Goal: Task Accomplishment & Management: Use online tool/utility

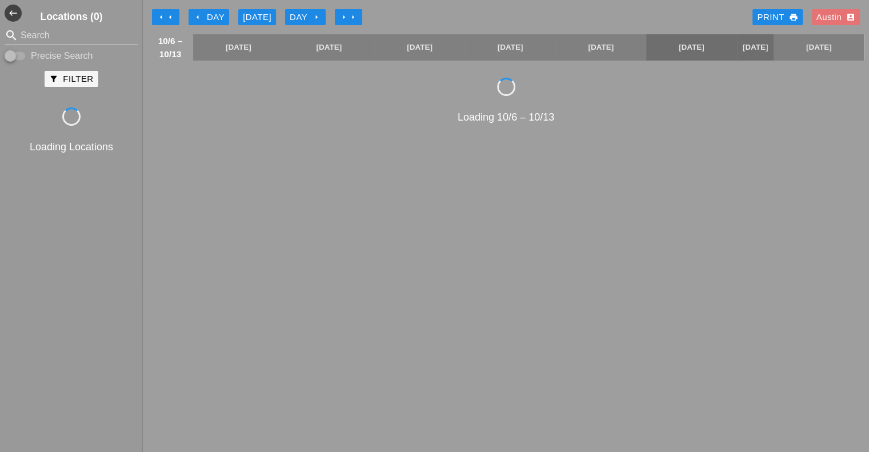
click at [257, 13] on div "[DATE]" at bounding box center [257, 17] width 29 height 13
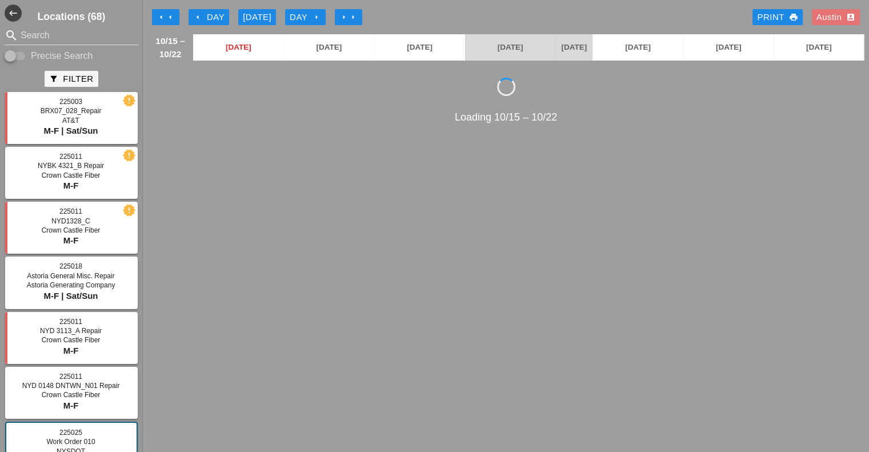
click at [220, 15] on div "arrow_left Day" at bounding box center [208, 17] width 31 height 13
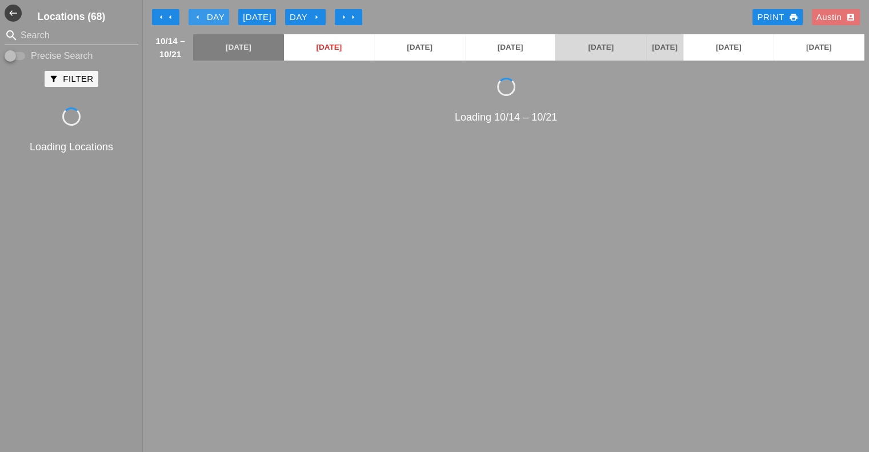
click at [220, 15] on div "arrow_left Day" at bounding box center [208, 17] width 31 height 13
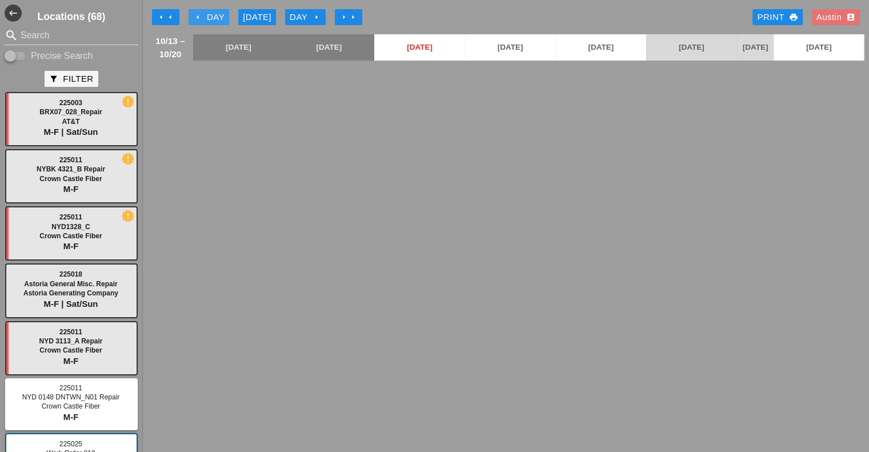
click at [220, 15] on div "arrow_left Day" at bounding box center [208, 17] width 31 height 13
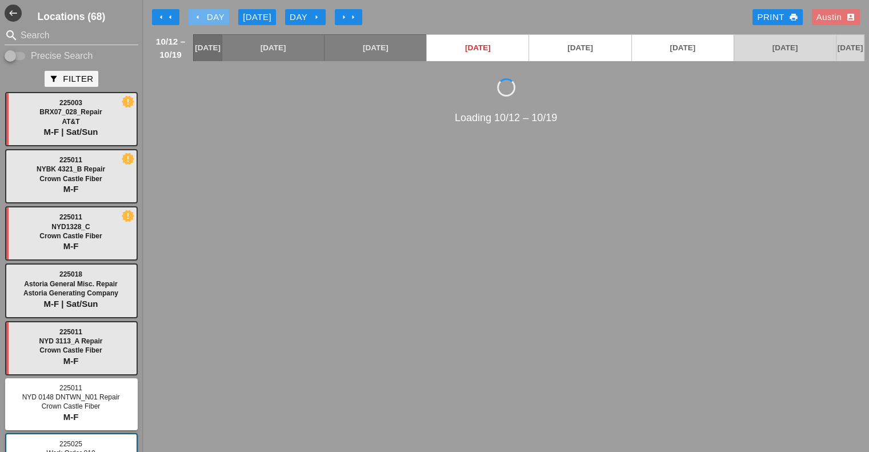
click at [220, 15] on div "arrow_left Day" at bounding box center [208, 17] width 31 height 13
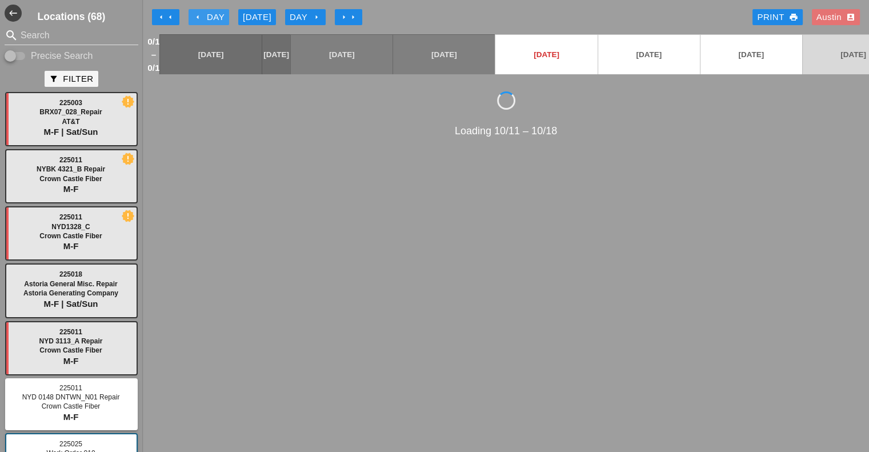
click at [220, 15] on div "arrow_left Day" at bounding box center [208, 17] width 31 height 13
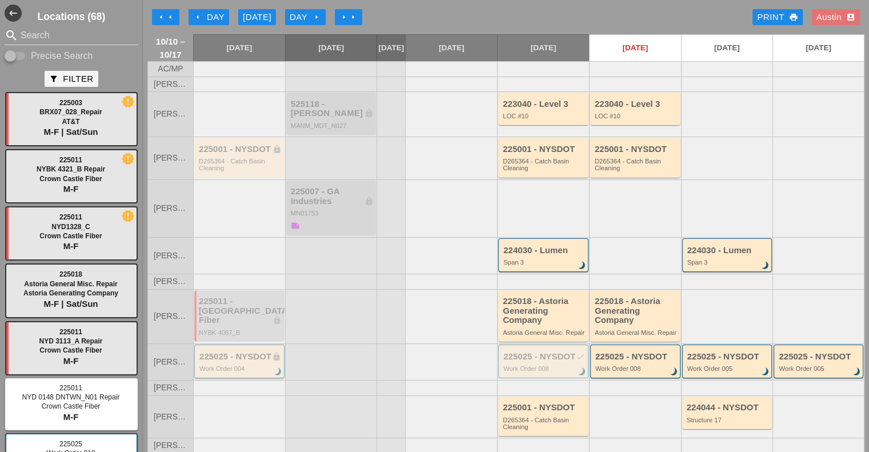
click at [235, 372] on div "Work Order 004" at bounding box center [240, 368] width 82 height 7
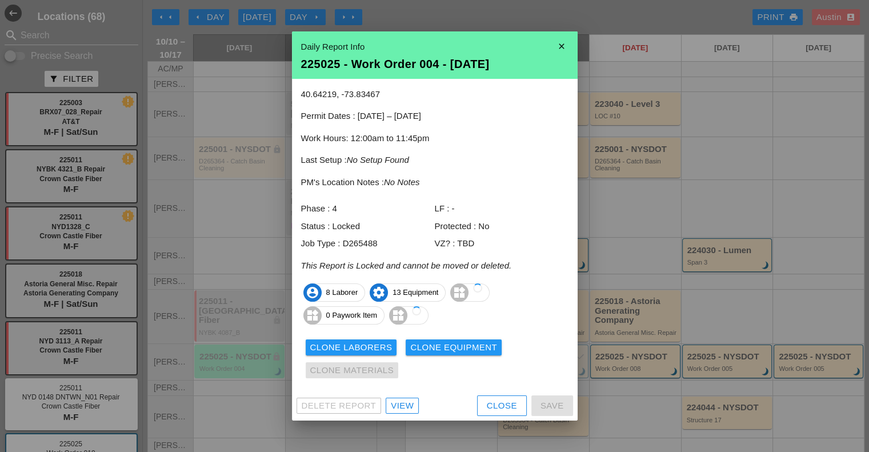
click at [405, 410] on div "View" at bounding box center [402, 405] width 23 height 13
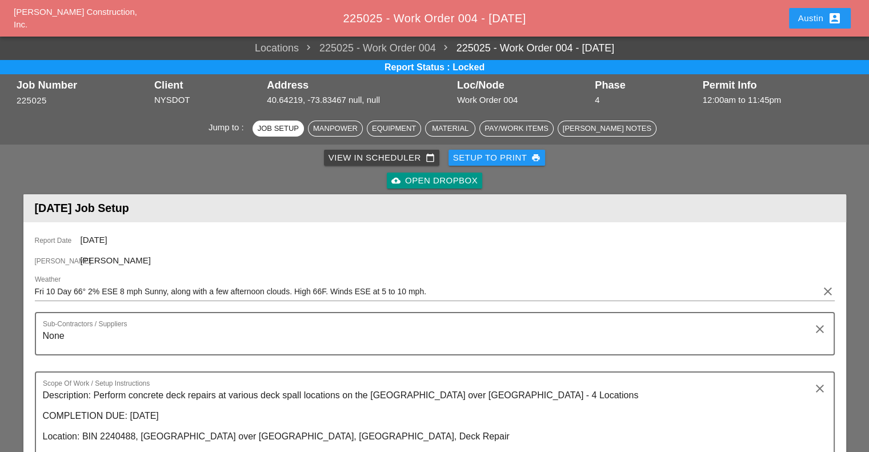
click at [376, 157] on div "View in Scheduler calendar_today" at bounding box center [381, 157] width 106 height 13
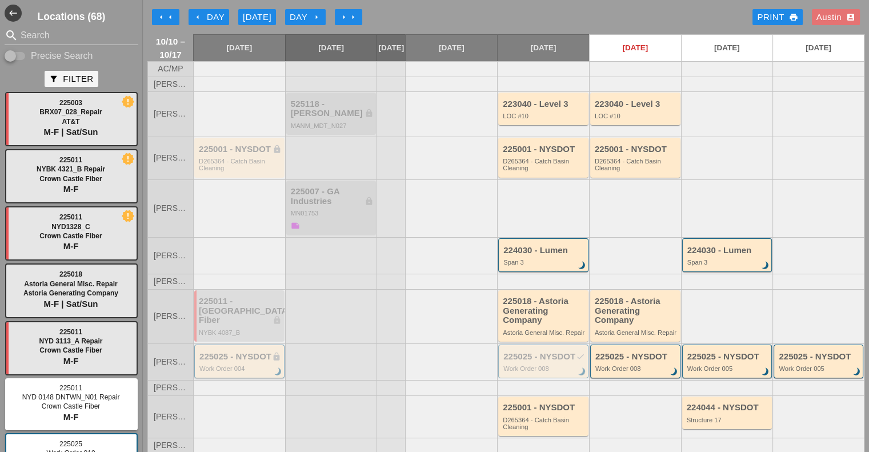
click at [232, 366] on div "225025 - NYSDOT lock Work Order 004 brightness_3" at bounding box center [240, 362] width 82 height 21
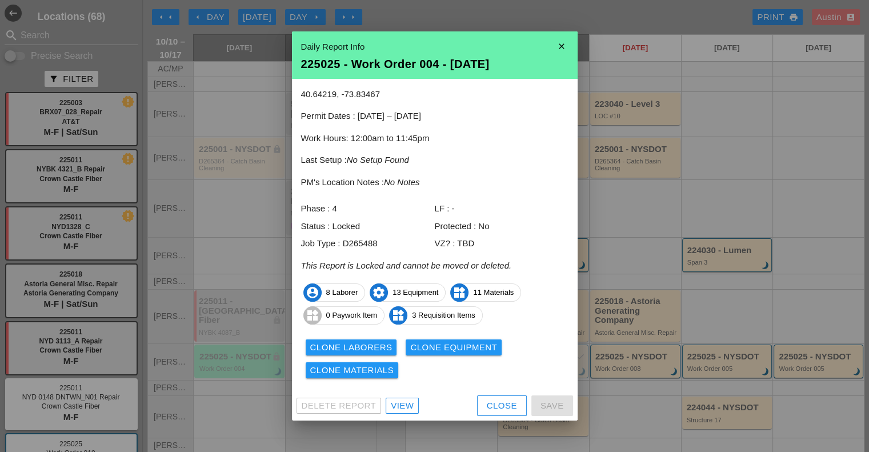
click at [398, 405] on div "View" at bounding box center [402, 405] width 23 height 13
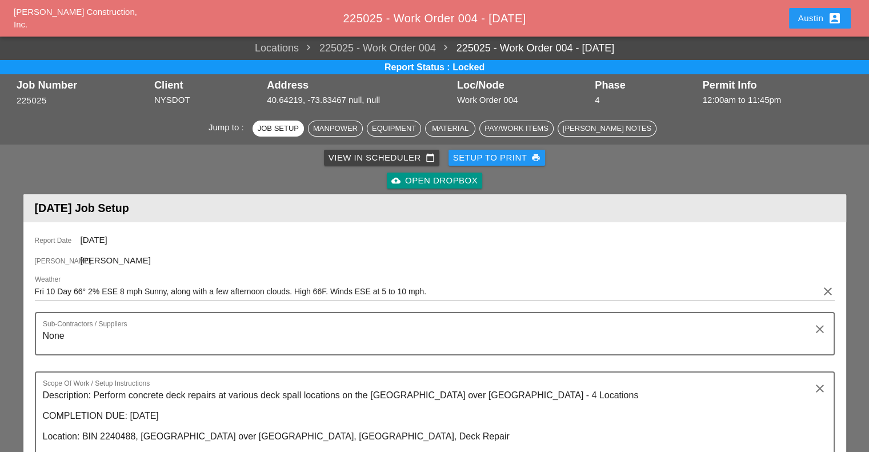
click at [452, 180] on div "cloud_upload Open Dropbox" at bounding box center [434, 180] width 86 height 13
click at [419, 158] on div "View in Scheduler calendar_today" at bounding box center [381, 157] width 106 height 13
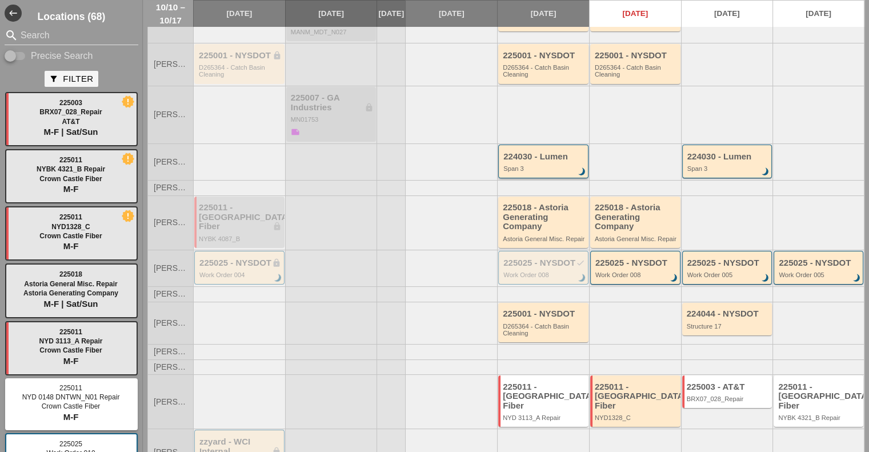
scroll to position [114, 0]
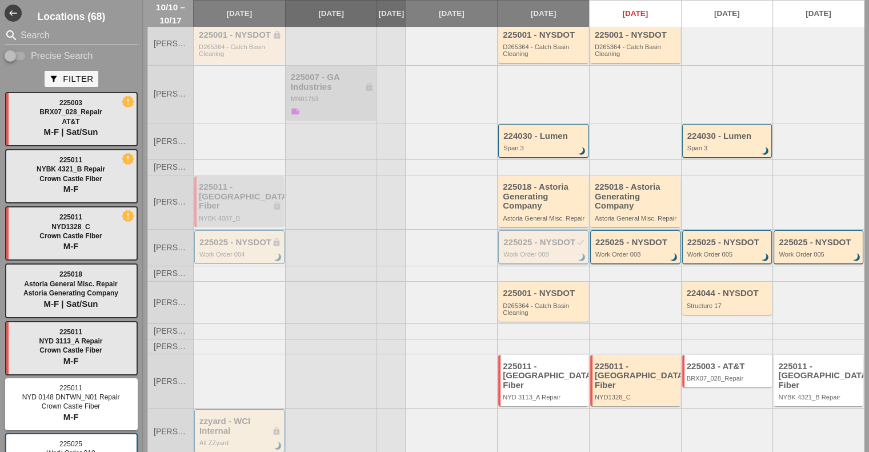
click at [535, 252] on div "225025 - NYSDOT check Work Order 008 brightness_3" at bounding box center [544, 248] width 82 height 21
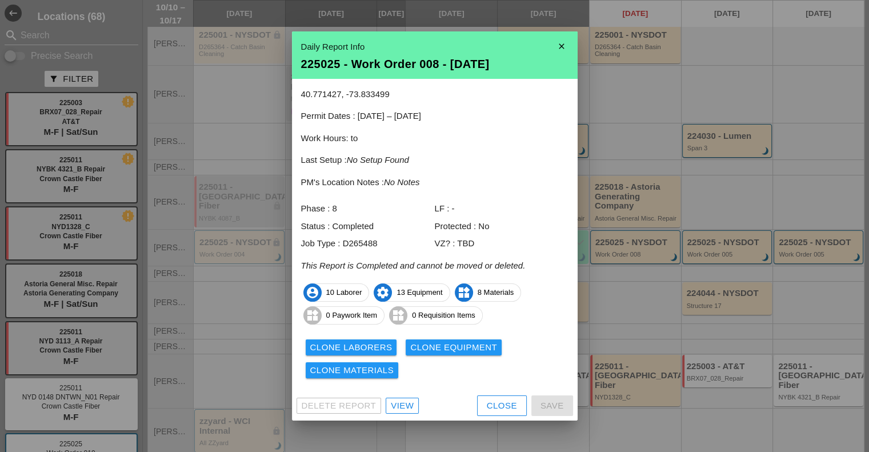
click at [403, 402] on div "View" at bounding box center [402, 405] width 23 height 13
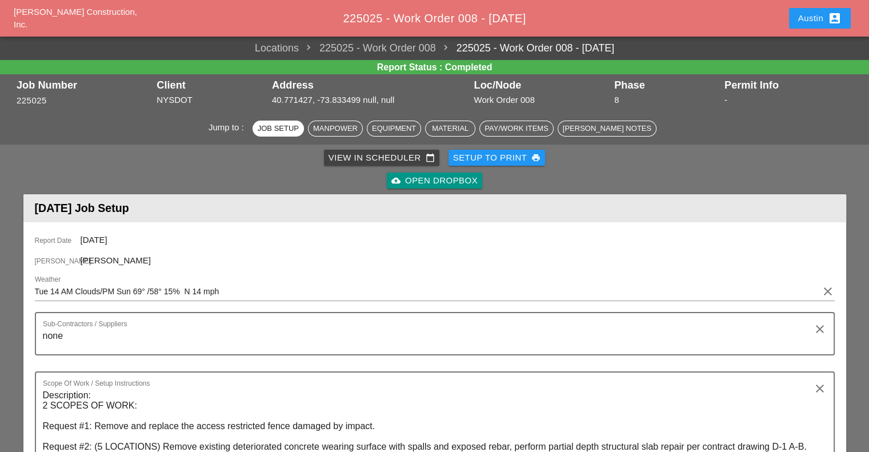
click at [448, 181] on div "cloud_upload Open Dropbox" at bounding box center [434, 180] width 86 height 13
